Goal: Find specific page/section: Find specific page/section

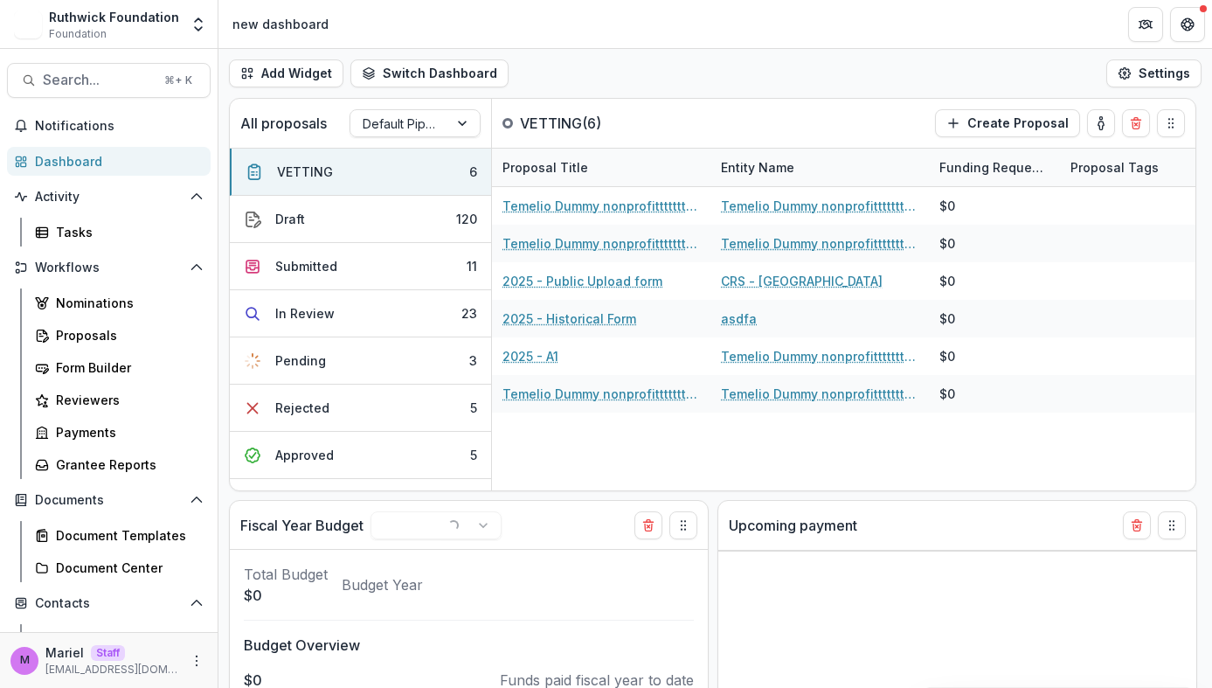
select select "******"
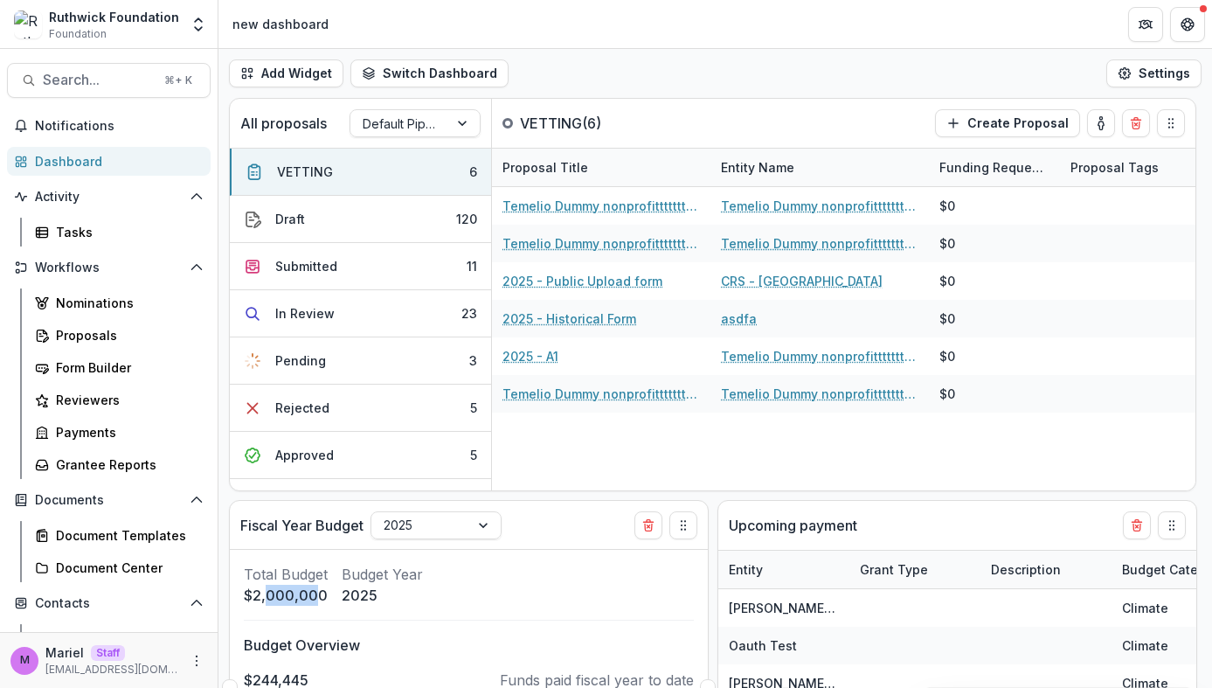
drag, startPoint x: 317, startPoint y: 594, endPoint x: 266, endPoint y: 594, distance: 51.6
click at [266, 594] on p "$2,000,000" at bounding box center [286, 595] width 84 height 21
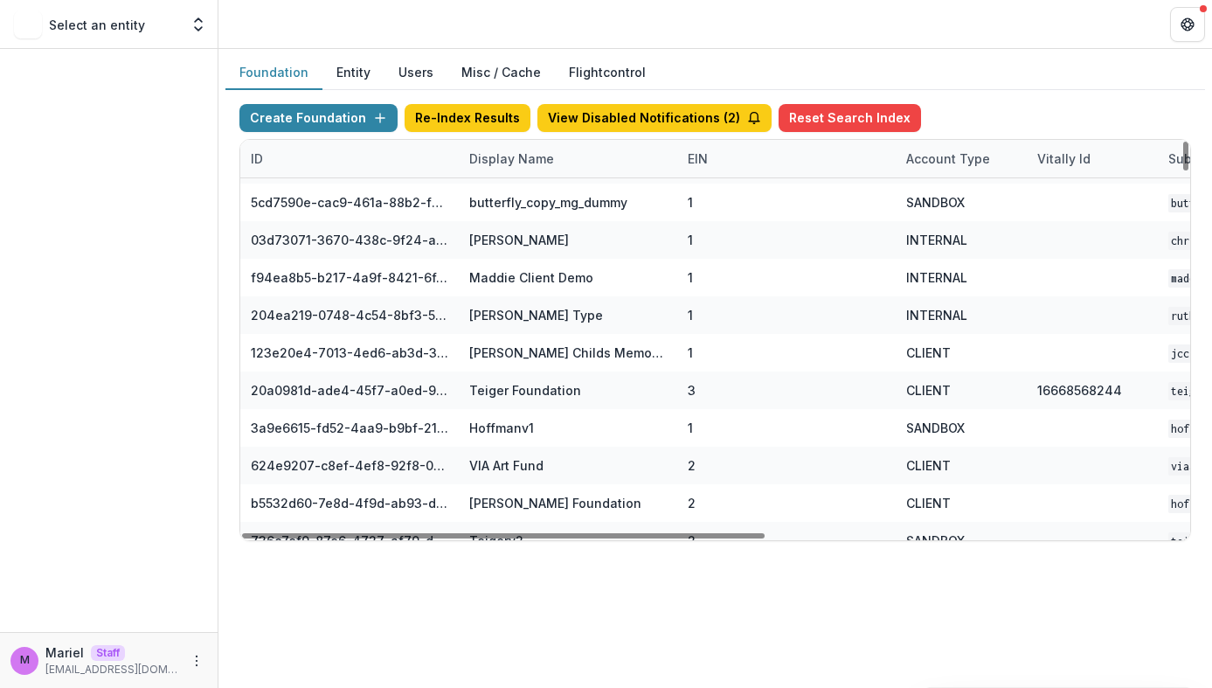
scroll to position [765, 0]
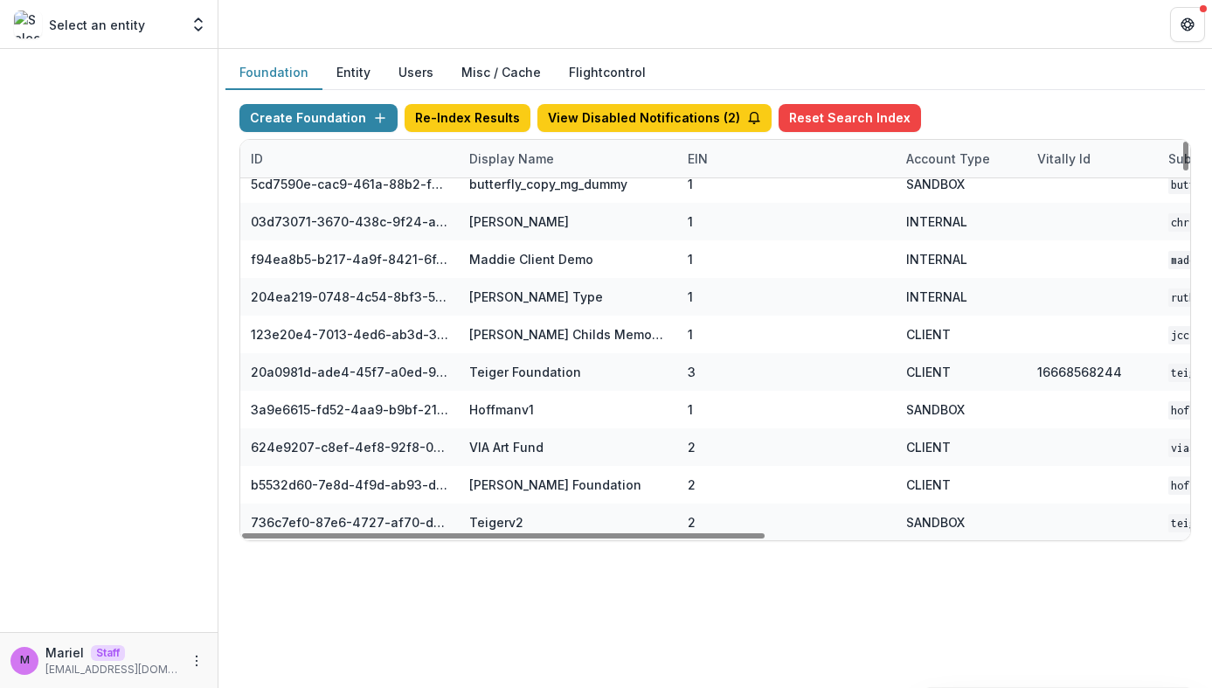
click at [495, 155] on div "Display Name" at bounding box center [512, 158] width 106 height 18
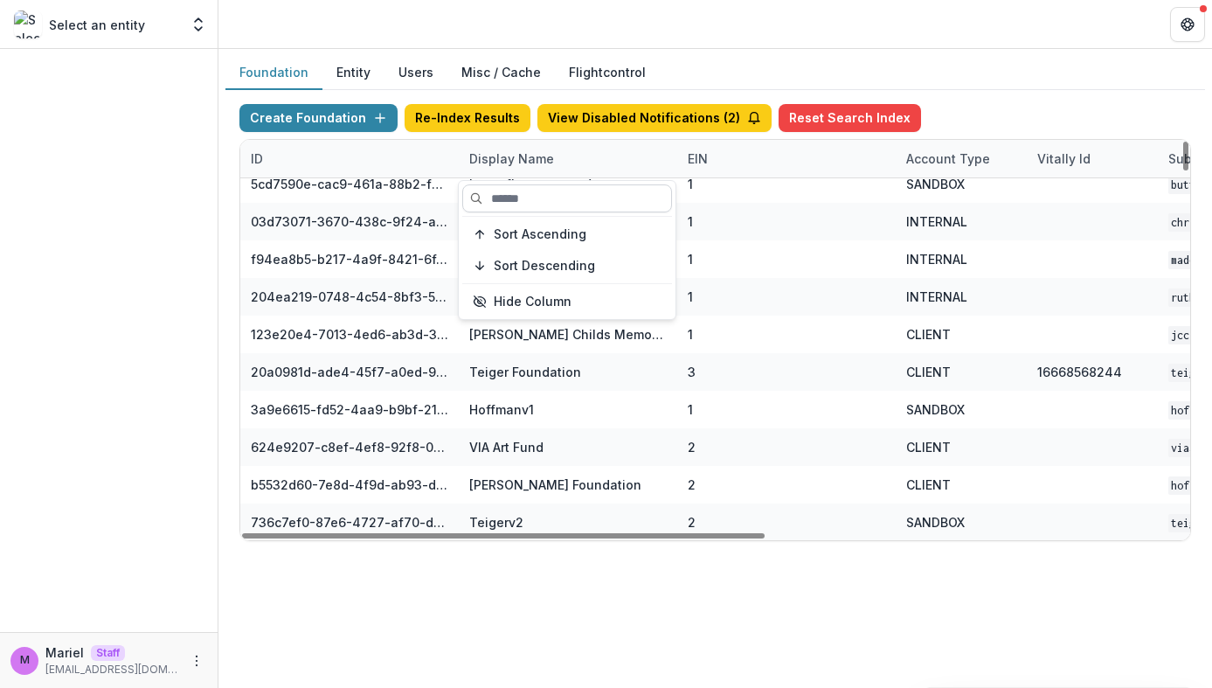
click at [518, 204] on input at bounding box center [567, 198] width 210 height 28
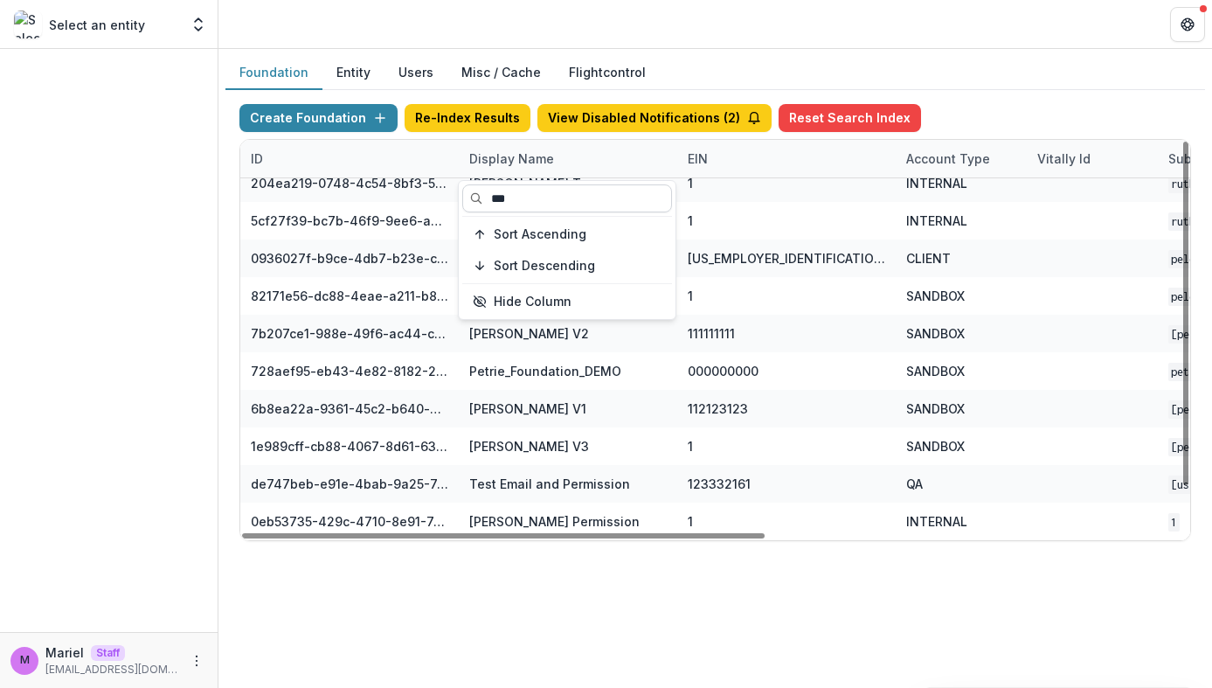
scroll to position [0, 0]
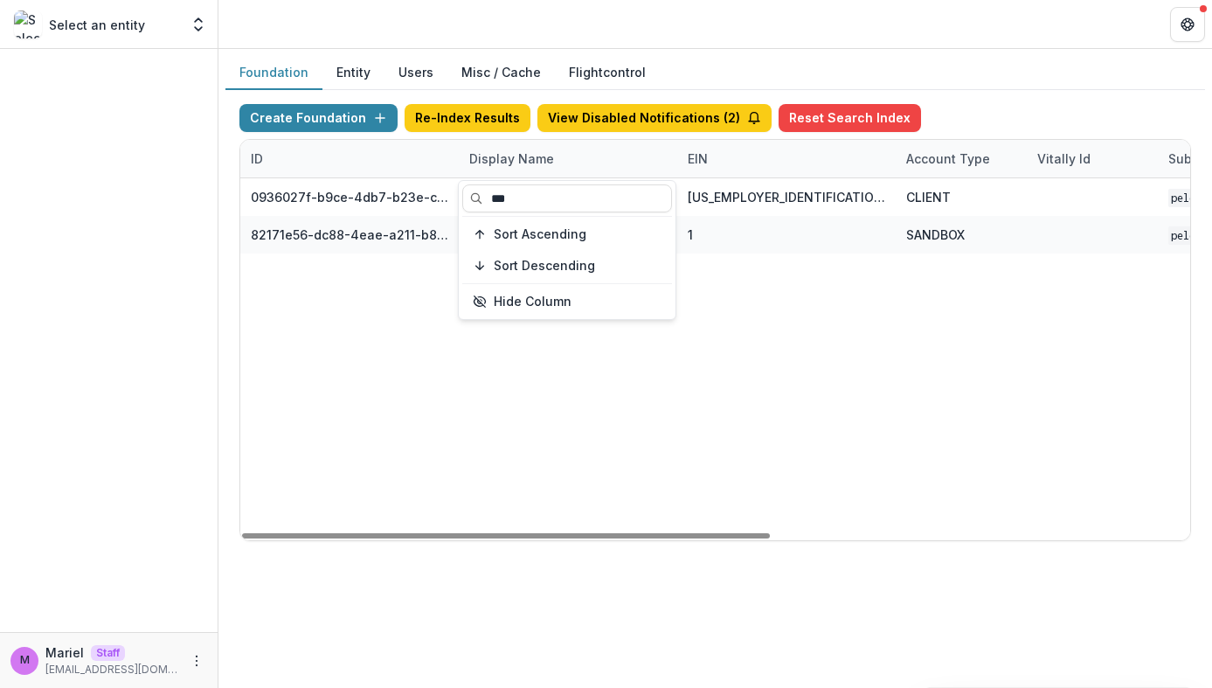
type input "***"
click at [403, 358] on div "0936027f-b9ce-4db7-b23e-c109fdae6b90 Peloton [US_EMPLOYER_IDENTIFICATION_NUMBER…" at bounding box center [1092, 359] width 1704 height 362
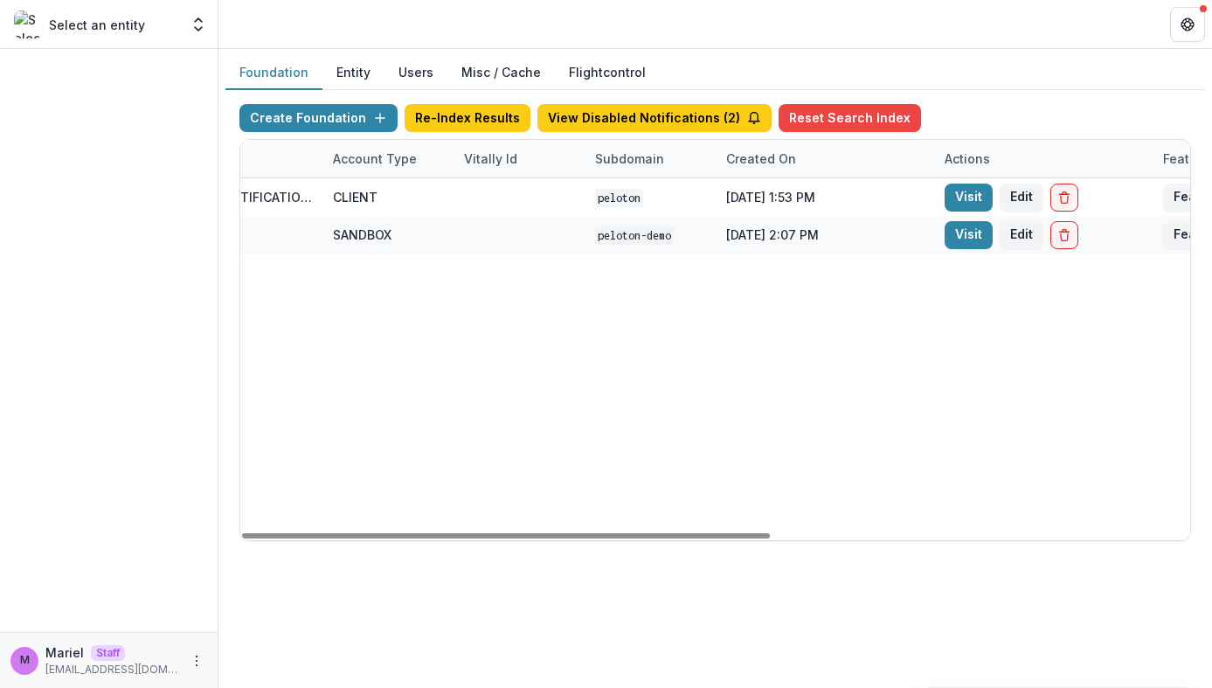
scroll to position [0, 581]
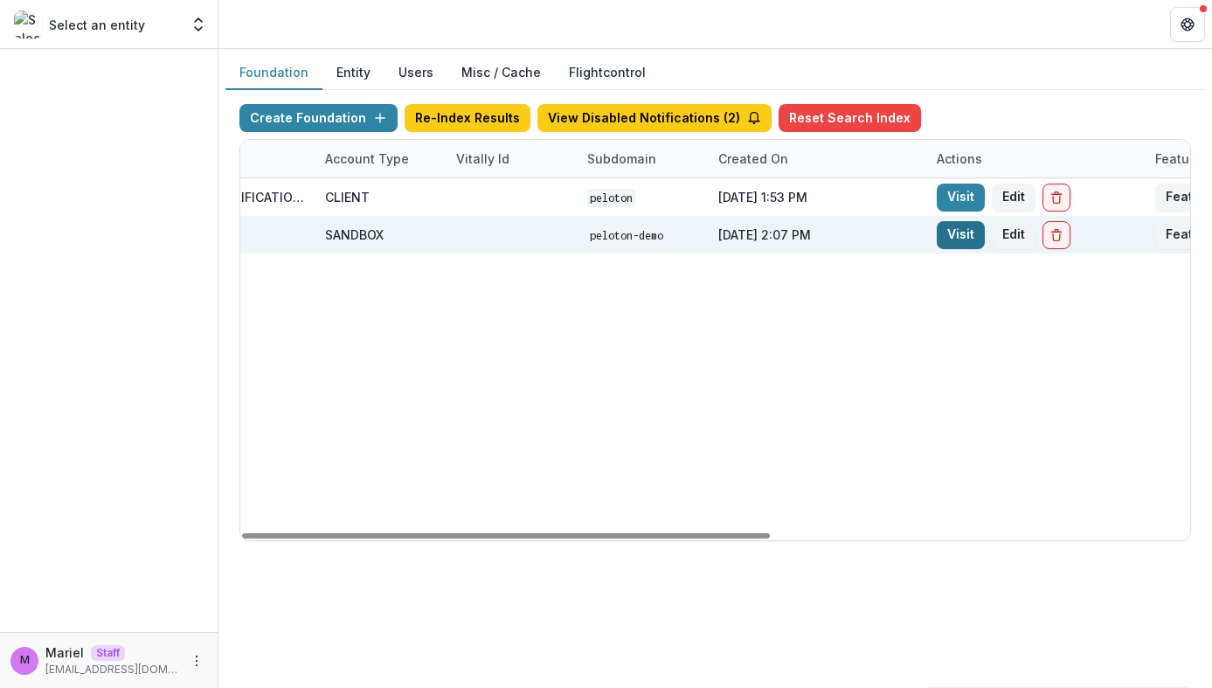
click at [952, 238] on link "Visit" at bounding box center [961, 235] width 48 height 28
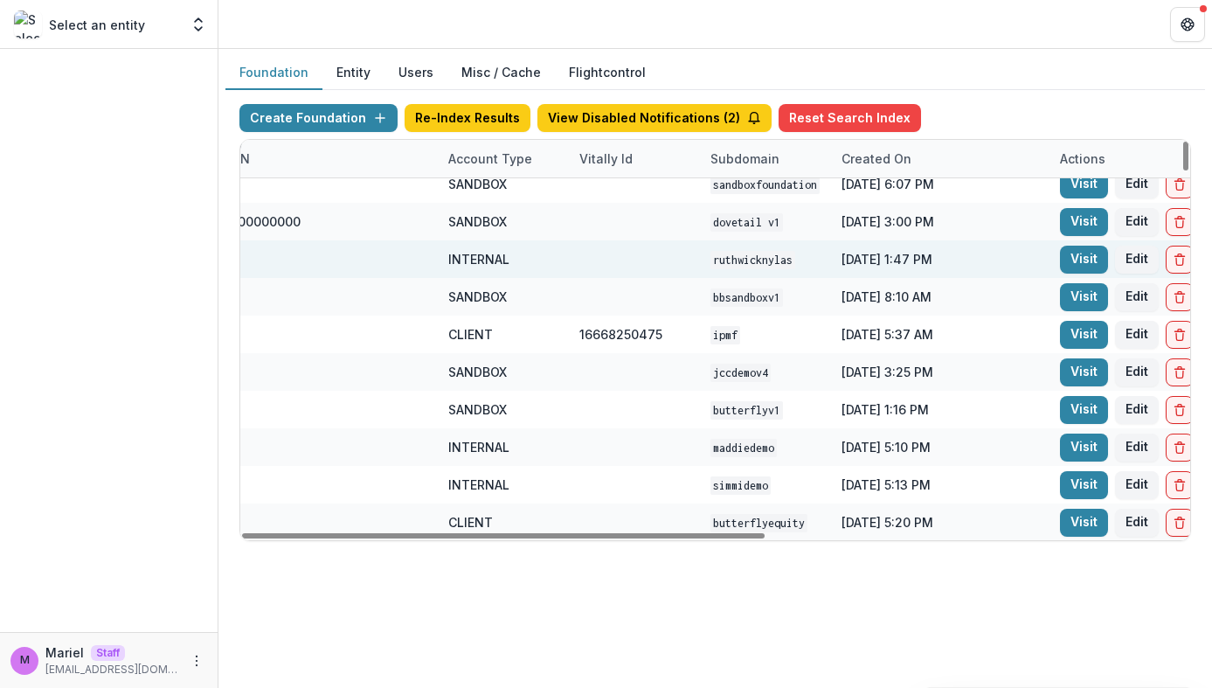
scroll to position [389, 754]
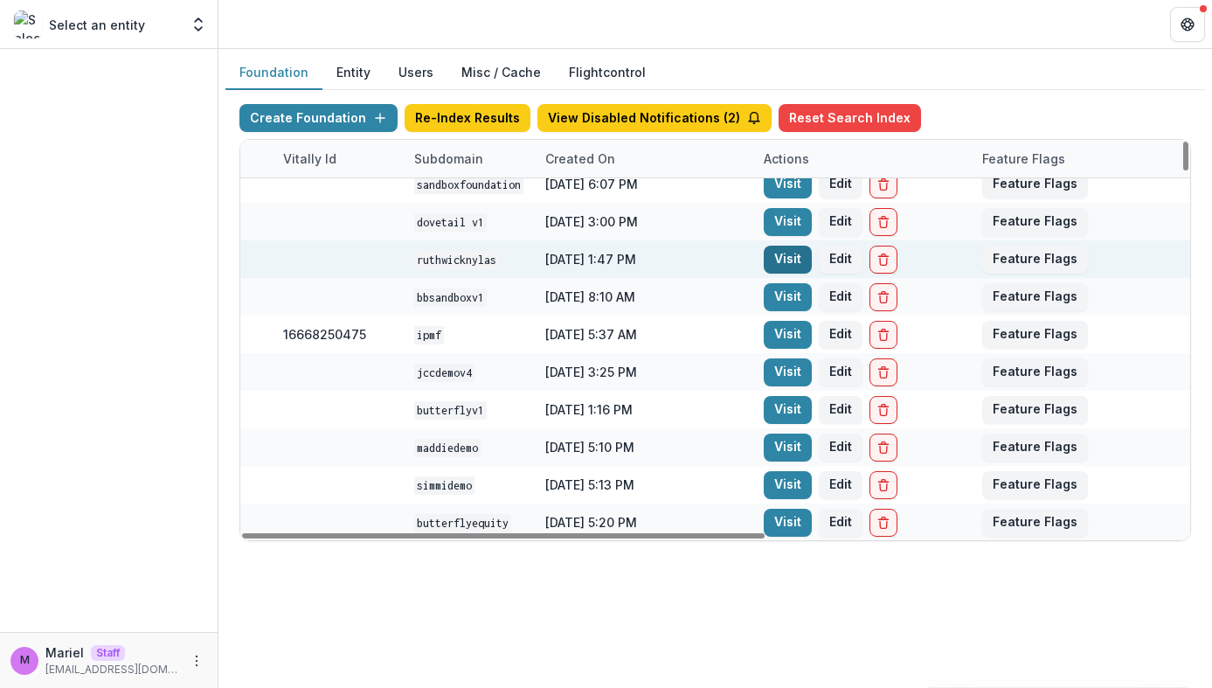
click at [787, 256] on link "Visit" at bounding box center [788, 260] width 48 height 28
